Goal: Transaction & Acquisition: Obtain resource

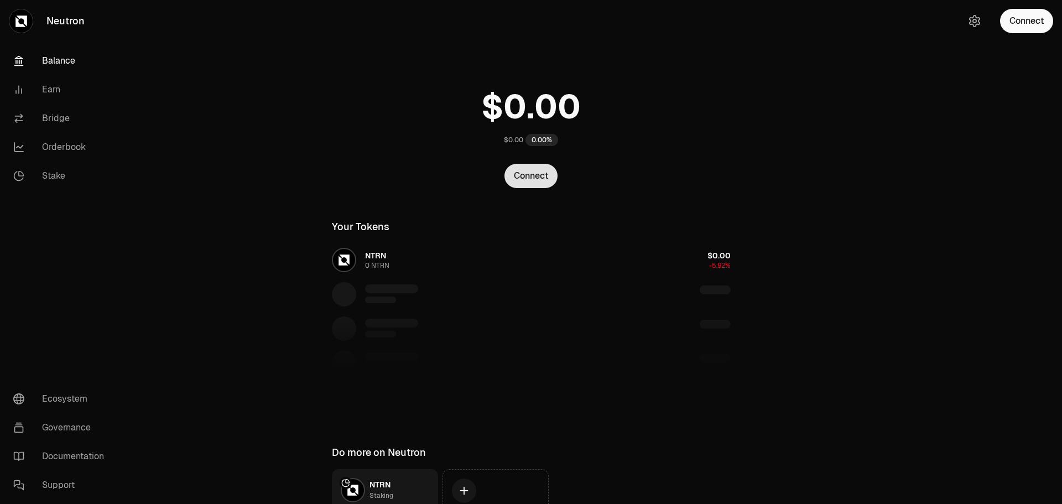
click at [518, 174] on button "Connect" at bounding box center [530, 176] width 53 height 24
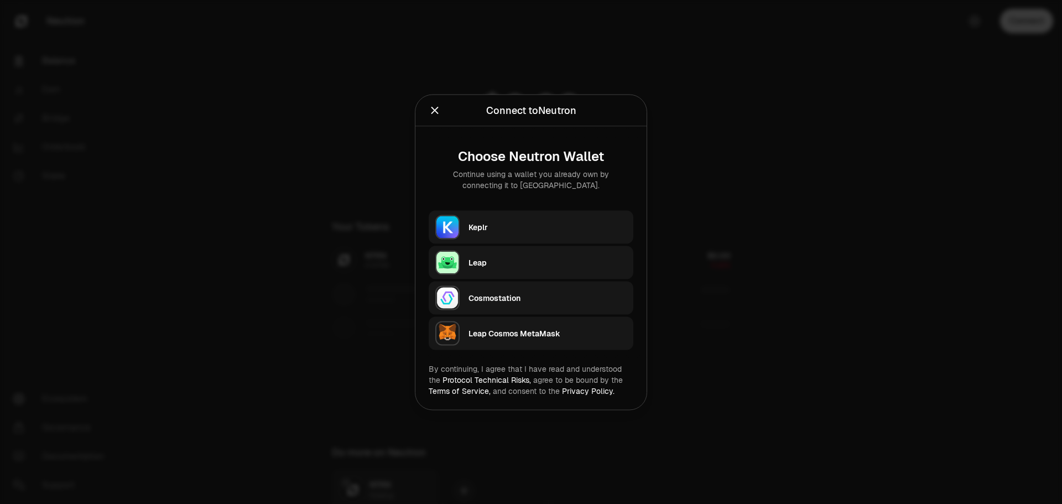
click at [509, 230] on div "Keplr" at bounding box center [547, 226] width 158 height 11
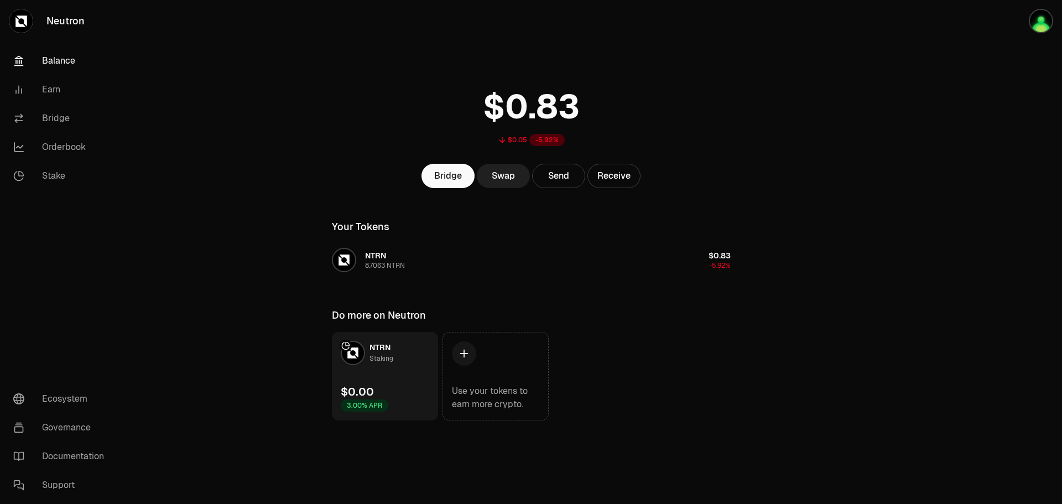
click at [510, 179] on link "Swap" at bounding box center [503, 176] width 53 height 24
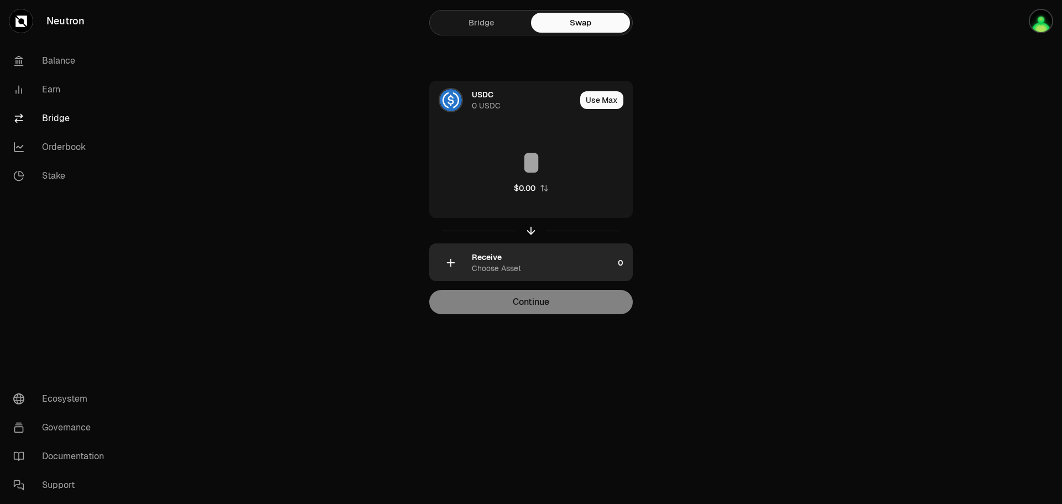
click at [510, 267] on div "Choose Asset" at bounding box center [496, 268] width 49 height 11
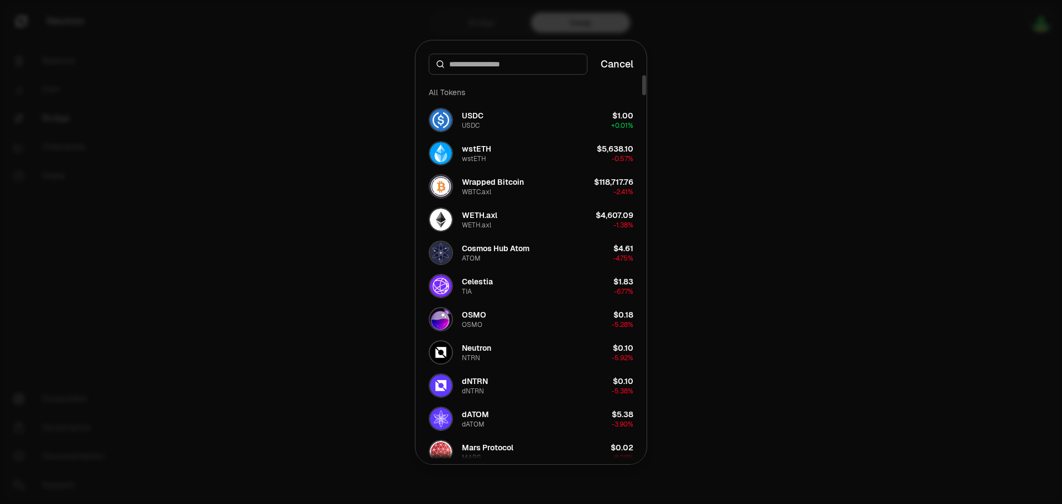
click at [486, 67] on input at bounding box center [514, 64] width 131 height 11
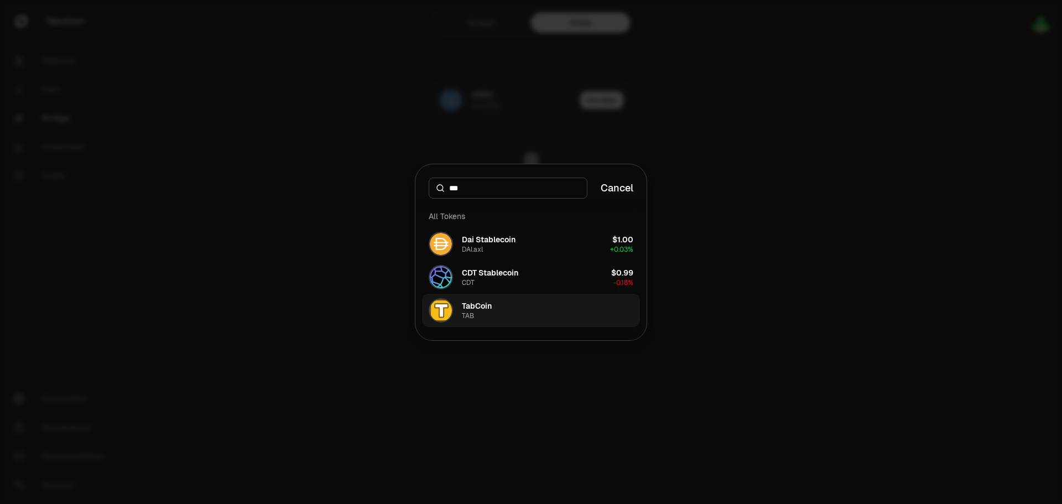
type input "***"
click at [505, 305] on button "TabCoin TAB" at bounding box center [531, 310] width 218 height 33
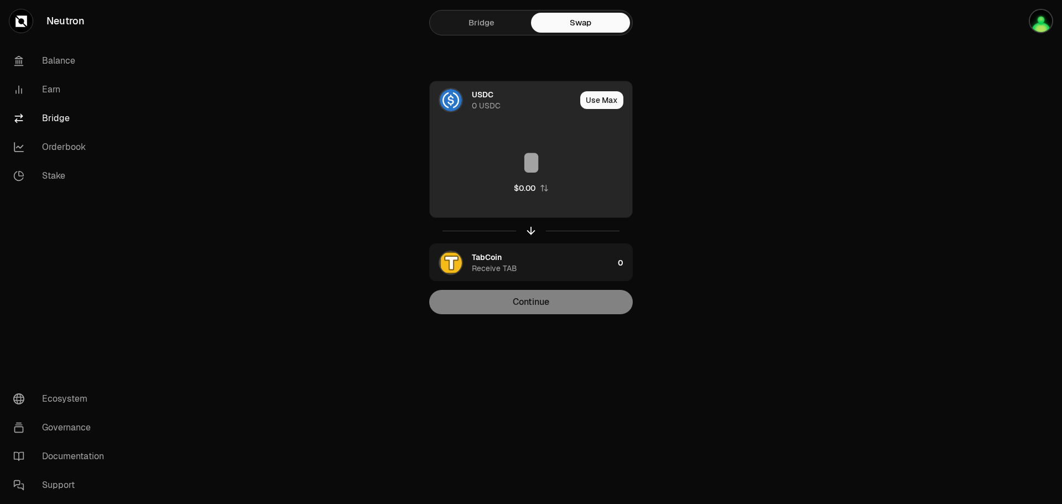
click at [529, 168] on input at bounding box center [531, 162] width 202 height 33
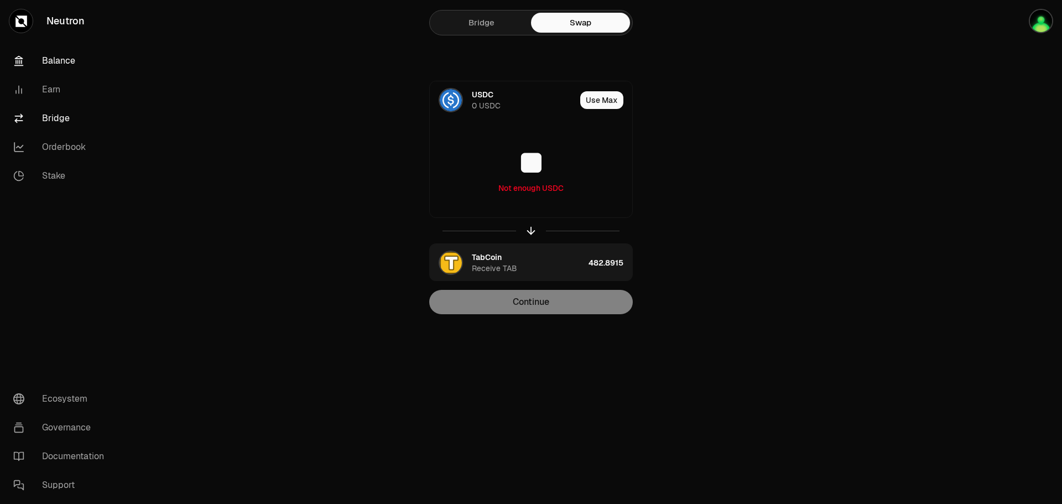
type input "**"
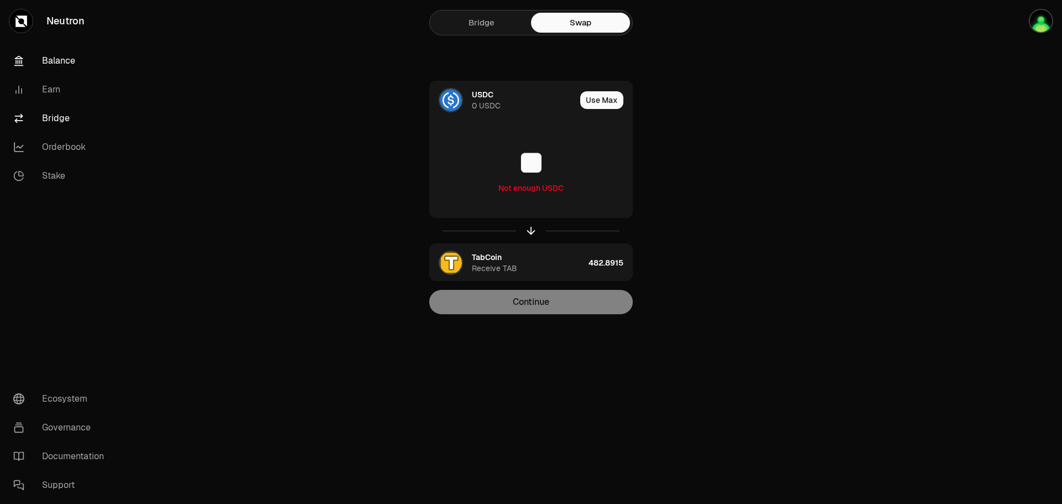
click at [82, 69] on link "Balance" at bounding box center [61, 60] width 115 height 29
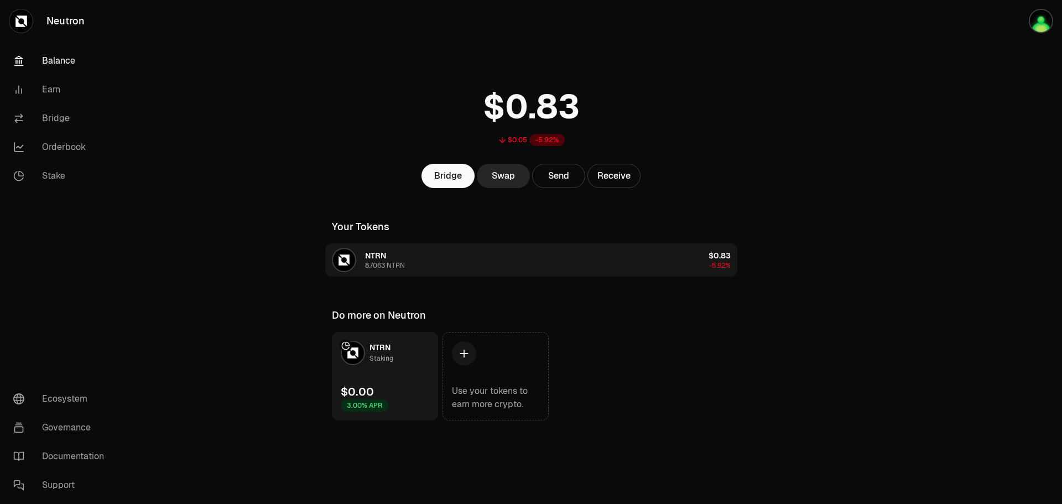
click at [466, 259] on button "NTRN 8.7063 NTRN $0.83 -5.92%" at bounding box center [531, 259] width 412 height 33
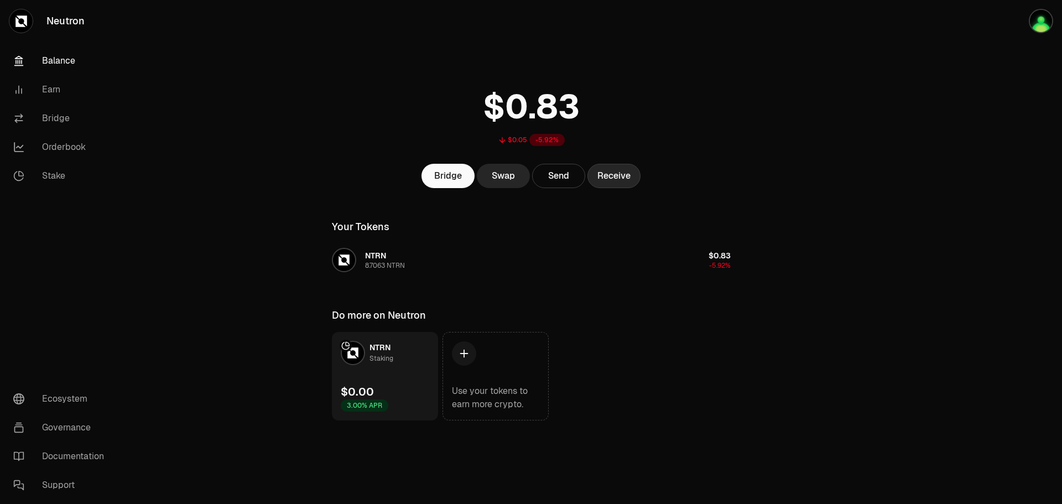
click at [616, 183] on button "Receive" at bounding box center [613, 176] width 53 height 24
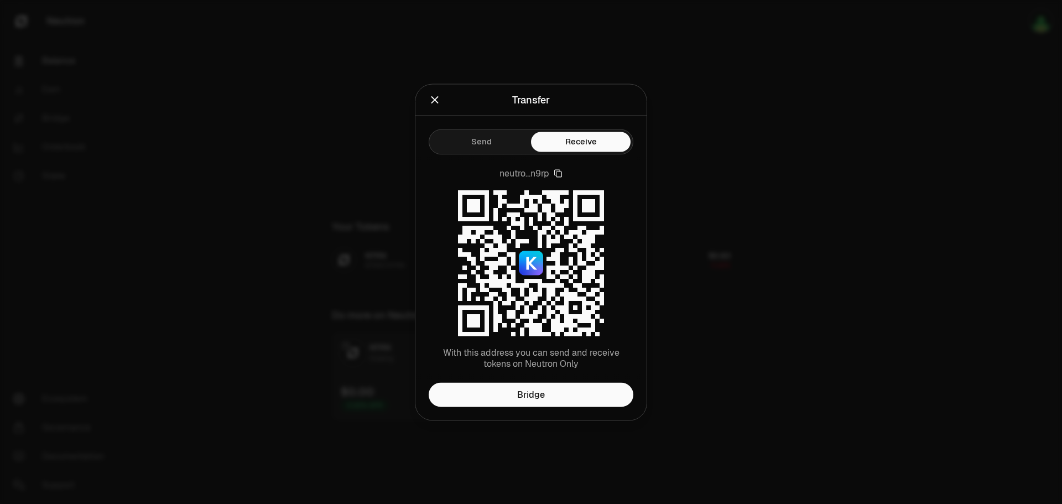
click at [666, 185] on div at bounding box center [531, 252] width 1062 height 504
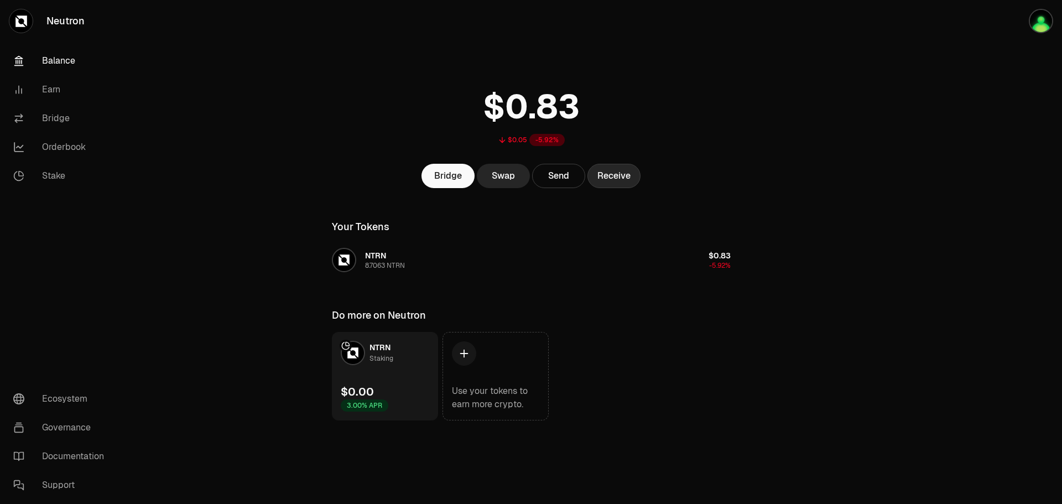
click at [628, 179] on button "Receive" at bounding box center [613, 176] width 53 height 24
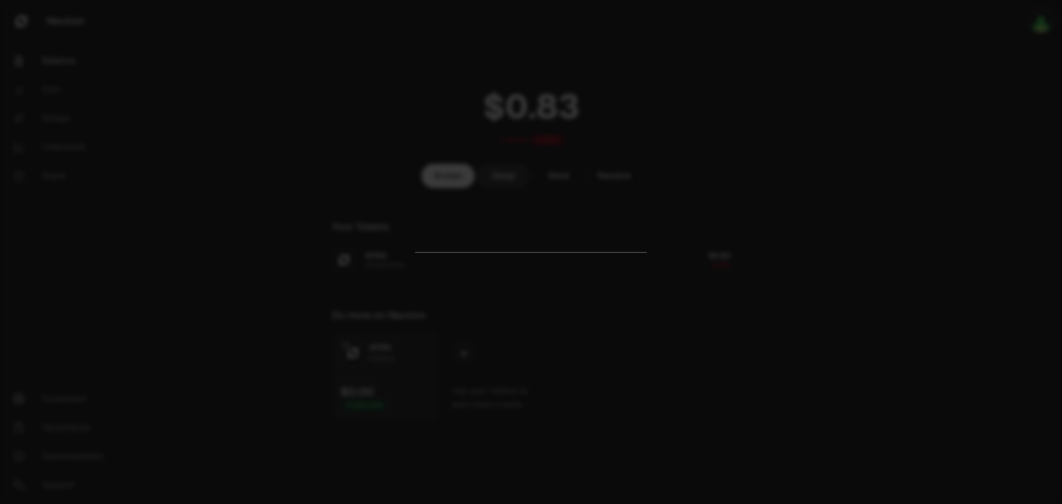
click at [675, 186] on div at bounding box center [531, 252] width 1062 height 504
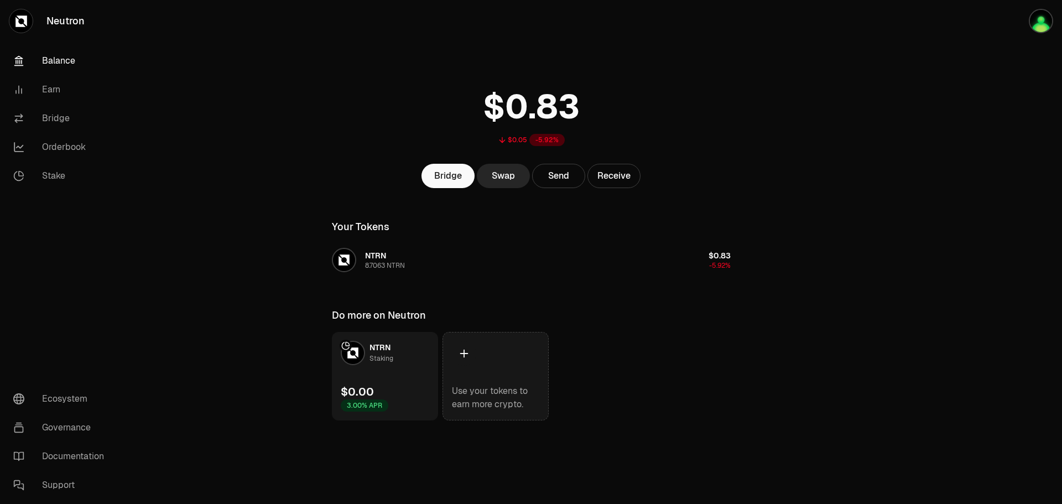
click at [452, 377] on link "Use your tokens to earn more crypto." at bounding box center [495, 376] width 106 height 88
click at [468, 355] on icon at bounding box center [464, 353] width 12 height 12
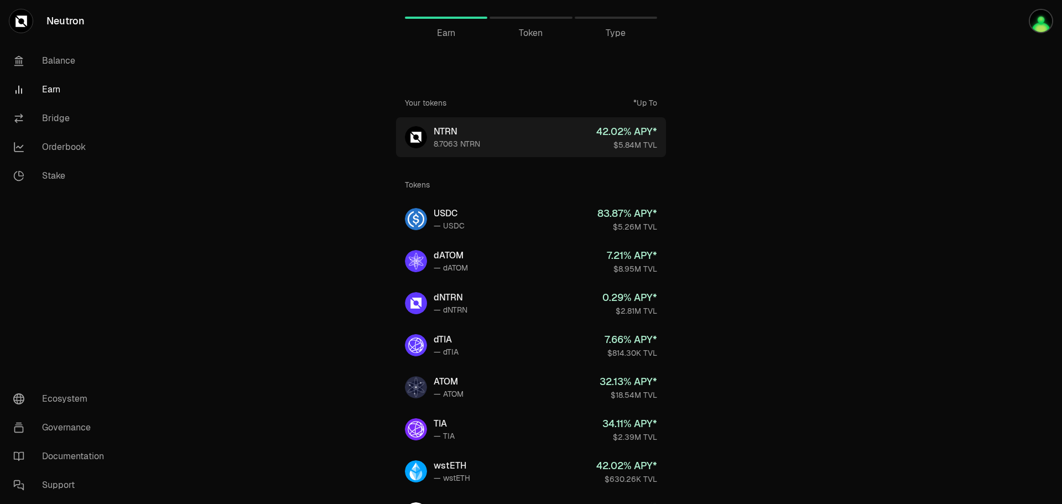
click at [517, 140] on link "NTRN 8.7063 NTRN 42.02 % APY* $5.84M TVL" at bounding box center [531, 137] width 270 height 40
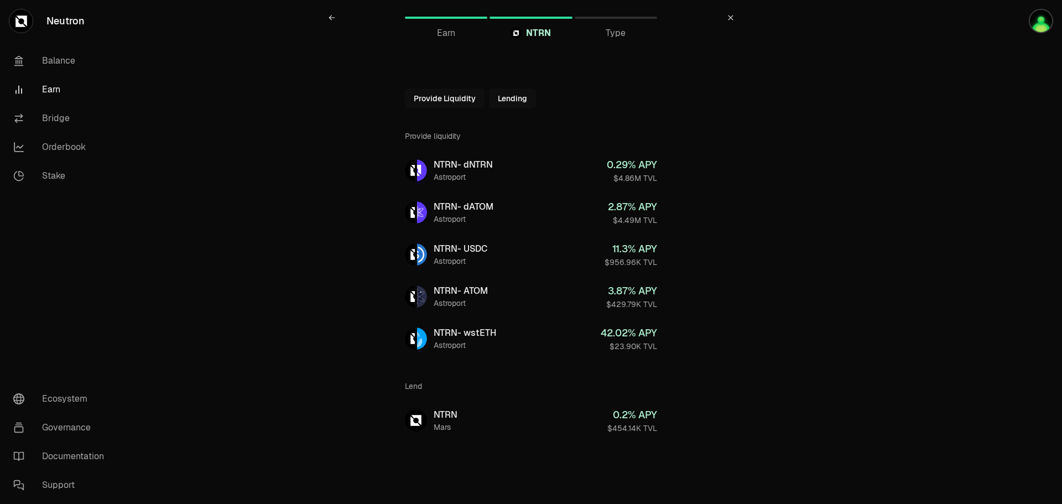
click at [462, 97] on button "Provide Liquidity" at bounding box center [445, 98] width 80 height 20
click at [486, 100] on button "Provide Liquidity" at bounding box center [469, 98] width 80 height 20
click at [413, 96] on icon at bounding box center [414, 98] width 7 height 7
click at [454, 24] on link "Earn" at bounding box center [446, 17] width 82 height 27
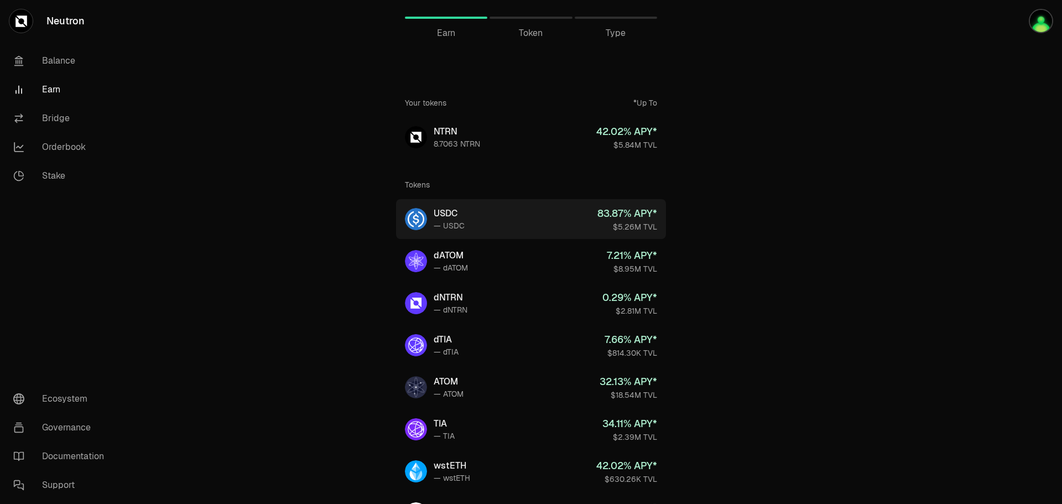
click at [560, 219] on link "USDC — USDC 83.87 % APY* $5.26M TVL" at bounding box center [531, 219] width 270 height 40
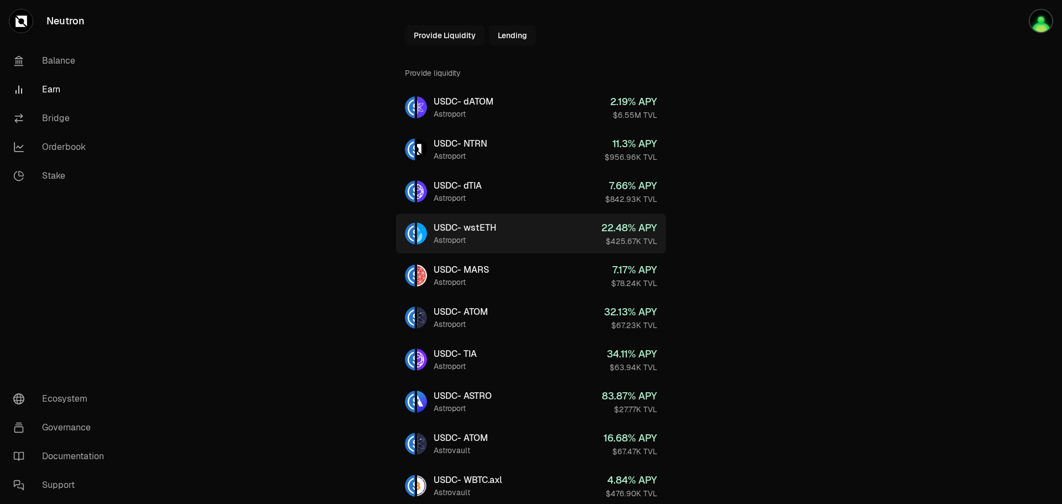
scroll to position [111, 0]
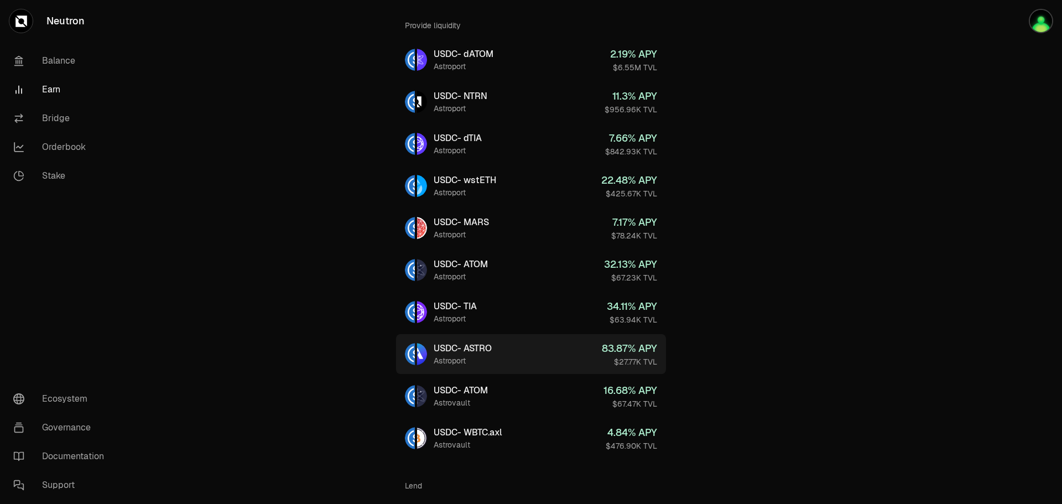
click at [547, 352] on link "USDC - ASTRO Astroport 83.87 % APY $27.77K TVL" at bounding box center [531, 354] width 270 height 40
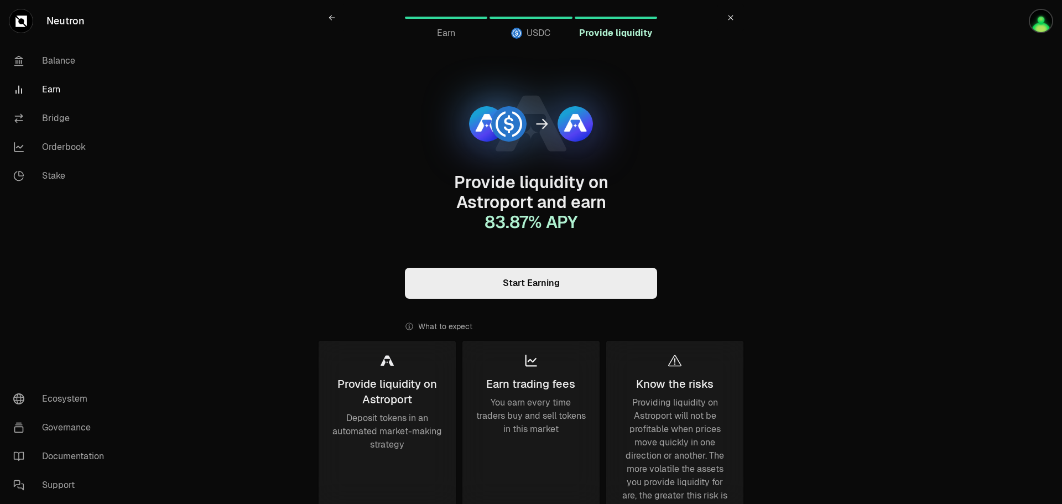
click at [560, 287] on link "Start Earning" at bounding box center [531, 283] width 252 height 31
